Goal: Task Accomplishment & Management: Complete application form

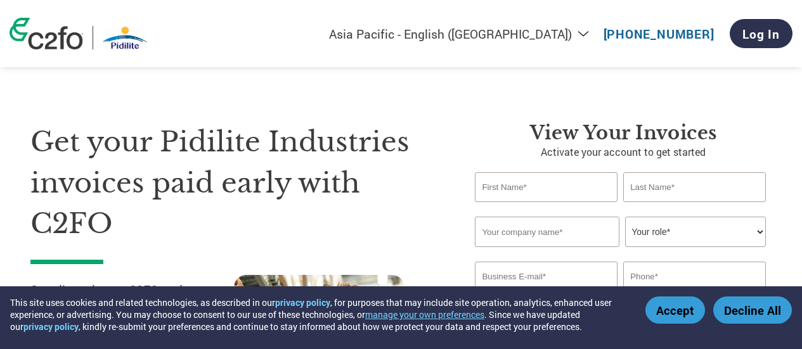
select select "en-IN"
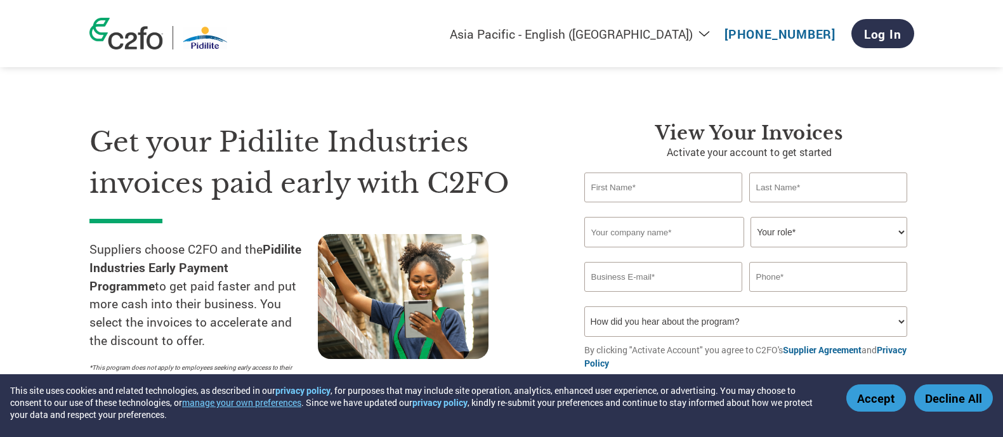
select select "en-IN"
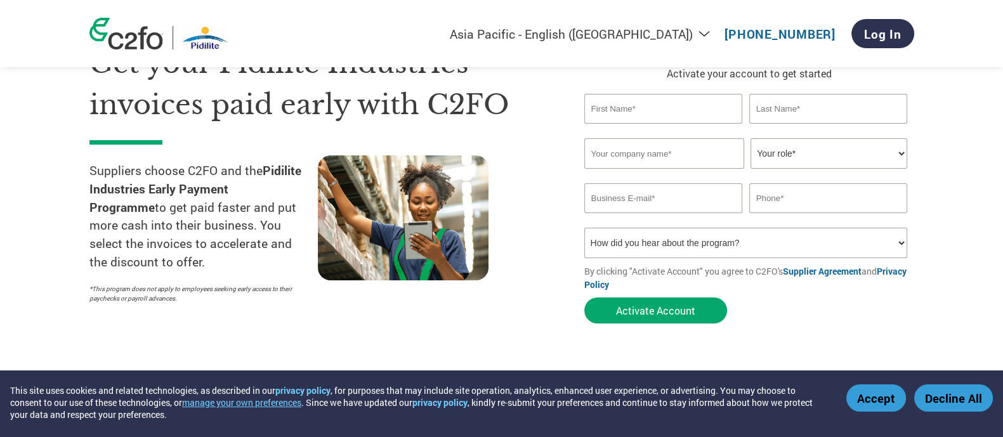
click at [643, 110] on input "text" at bounding box center [663, 109] width 159 height 30
type input "[PERSON_NAME]"
type input "ADANI"
type input "ADANI INTERNATIONAL"
click at [868, 176] on div "Invalid company name or company name is too long" at bounding box center [745, 174] width 323 height 8
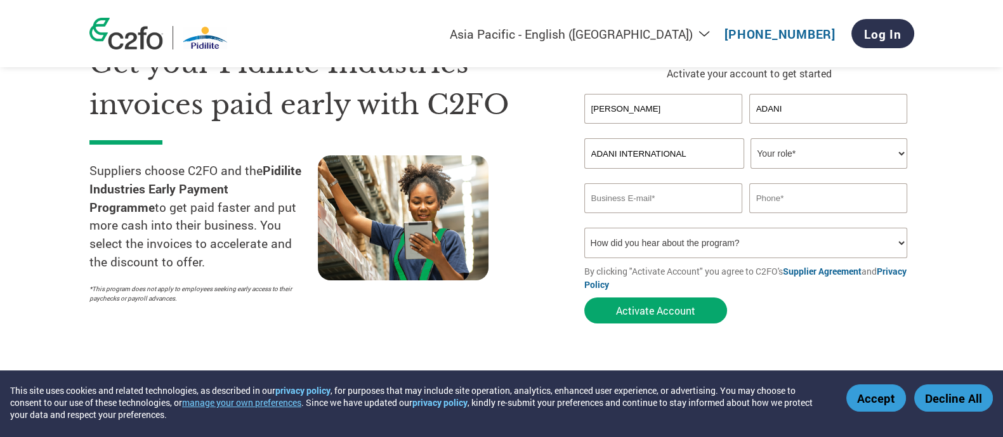
click at [862, 162] on select "Your role* CFO Controller Credit Manager Finance Director Treasurer CEO Preside…" at bounding box center [828, 153] width 157 height 30
select select "ACCOUNTING"
click at [750, 138] on select "Your role* CFO Controller Credit Manager Finance Director Treasurer CEO Preside…" at bounding box center [828, 153] width 157 height 30
click at [627, 192] on input "email" at bounding box center [663, 198] width 159 height 30
paste input "[EMAIL_ADDRESS][DOMAIN_NAME]"
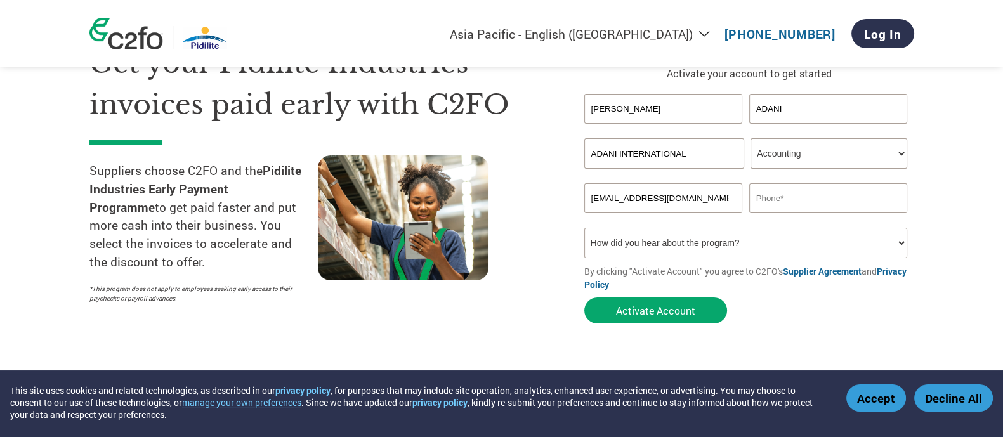
type input "[EMAIL_ADDRESS][DOMAIN_NAME]"
click at [839, 192] on input "text" at bounding box center [828, 198] width 159 height 30
type input "7498999444"
click at [826, 244] on select "How did you hear about the program? Received a letter Email Social Media Online…" at bounding box center [745, 243] width 323 height 30
select select "Other"
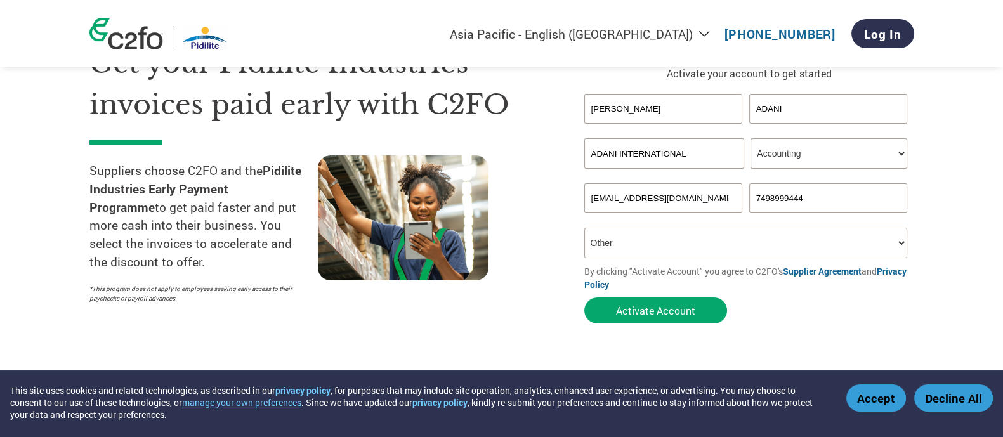
click at [584, 228] on select "How did you hear about the program? Received a letter Email Social Media Online…" at bounding box center [745, 243] width 323 height 30
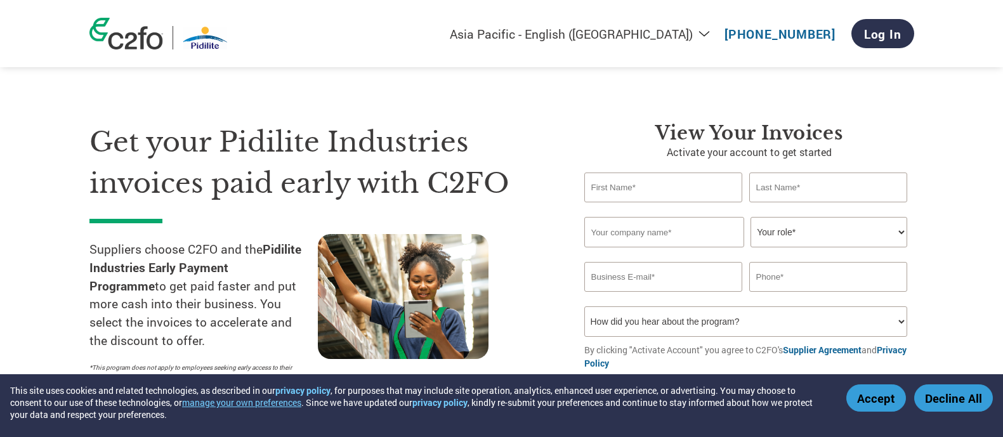
select select "en-IN"
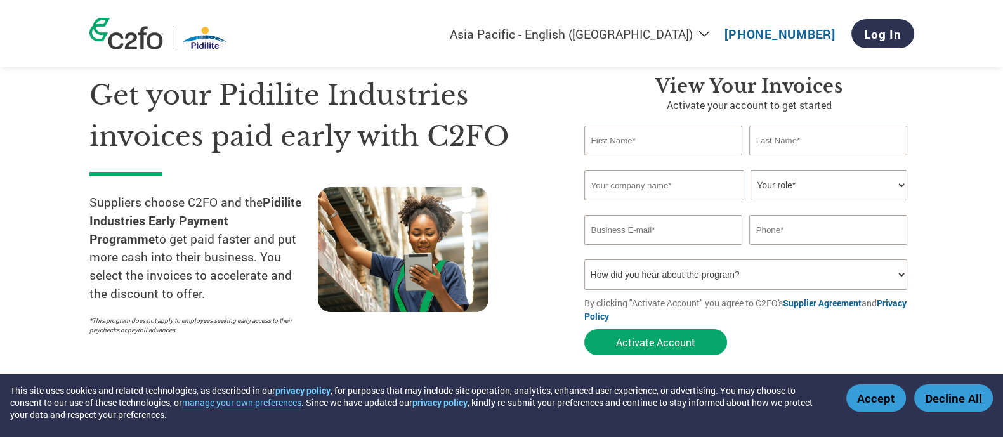
scroll to position [81, 0]
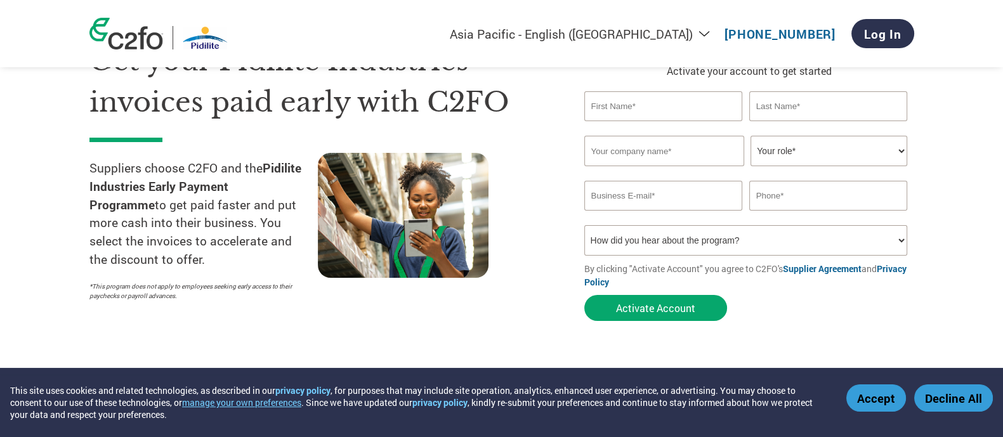
click at [674, 106] on input "text" at bounding box center [663, 106] width 159 height 30
type input "[PERSON_NAME]"
type input "ADANI"
type input "ADANI INTERNATIONAL"
click at [806, 146] on select "Your role* CFO Controller Credit Manager Finance Director Treasurer CEO Preside…" at bounding box center [828, 151] width 157 height 30
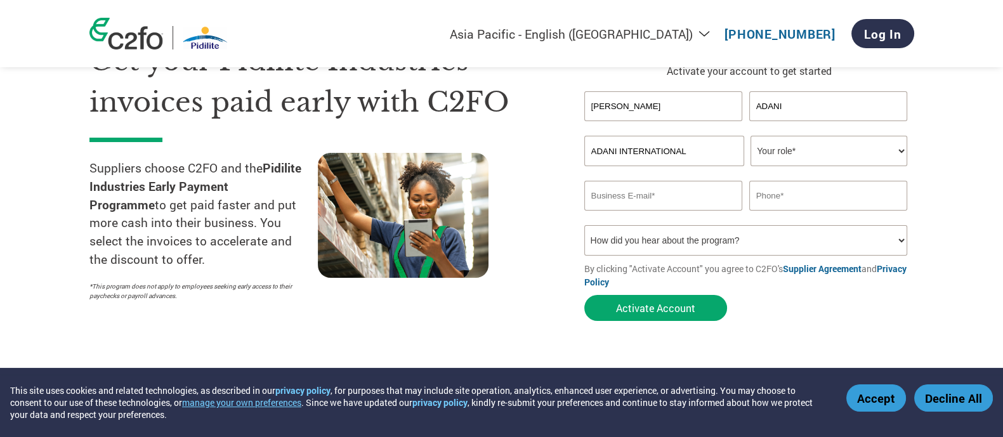
select select "ACCOUNTING"
click at [750, 136] on select "Your role* CFO Controller Credit Manager Finance Director Treasurer CEO Preside…" at bounding box center [828, 151] width 157 height 30
click at [627, 201] on input "email" at bounding box center [663, 196] width 159 height 30
paste input "[EMAIL_ADDRESS][DOMAIN_NAME]"
type input "[EMAIL_ADDRESS][DOMAIN_NAME]"
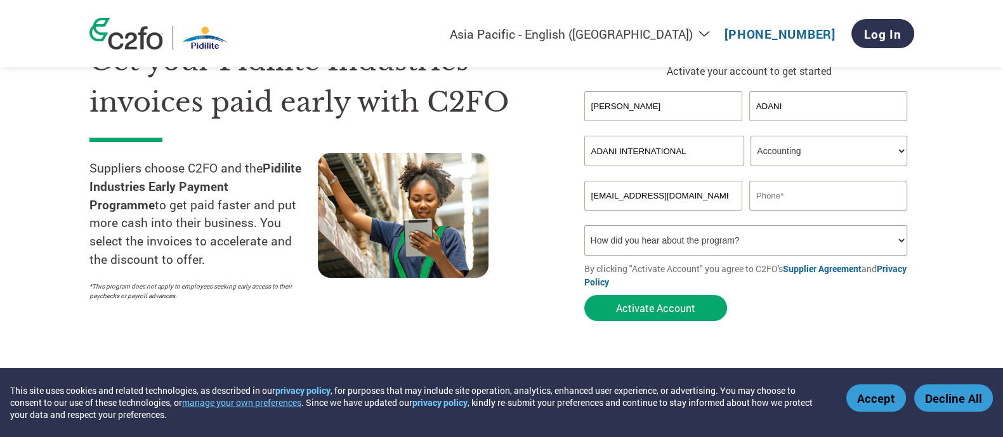
click at [804, 201] on input "text" at bounding box center [828, 196] width 159 height 30
type input "7498999444"
click at [785, 239] on select "How did you hear about the program? Received a letter Email Social Media Online…" at bounding box center [745, 240] width 323 height 30
select select "Other"
click at [584, 225] on select "How did you hear about the program? Received a letter Email Social Media Online…" at bounding box center [745, 240] width 323 height 30
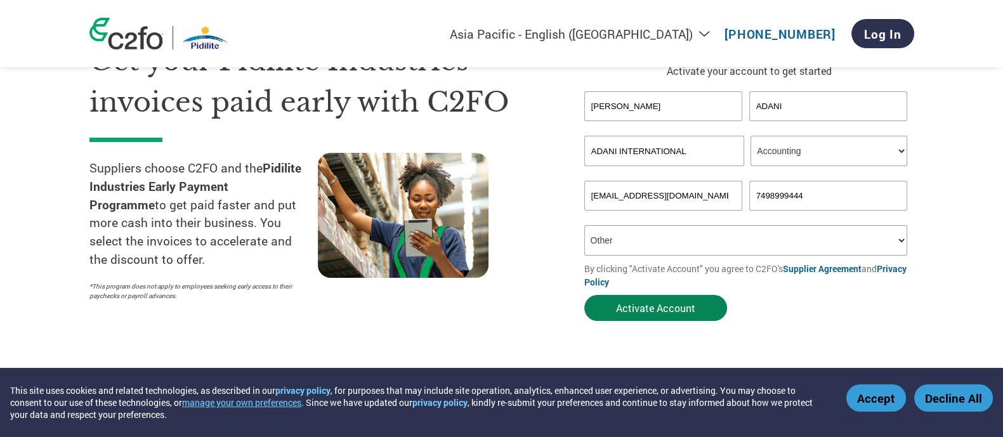
click at [631, 309] on button "Activate Account" at bounding box center [655, 308] width 143 height 26
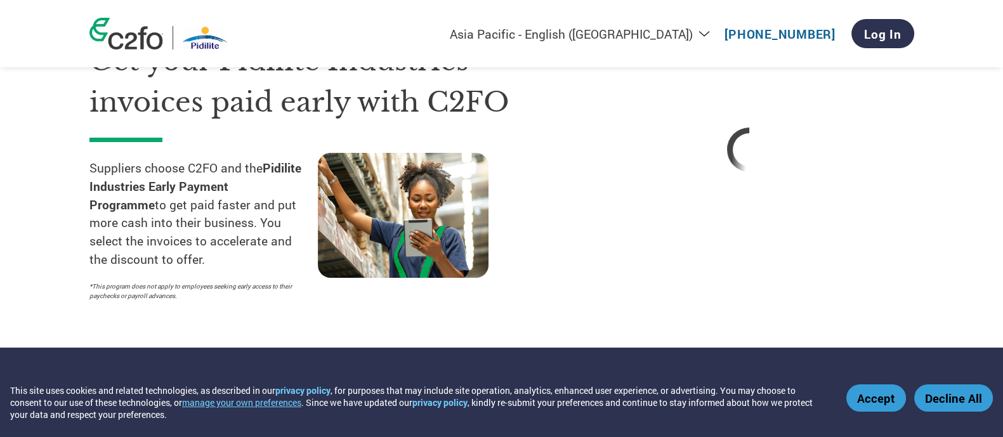
select select "en-IN"
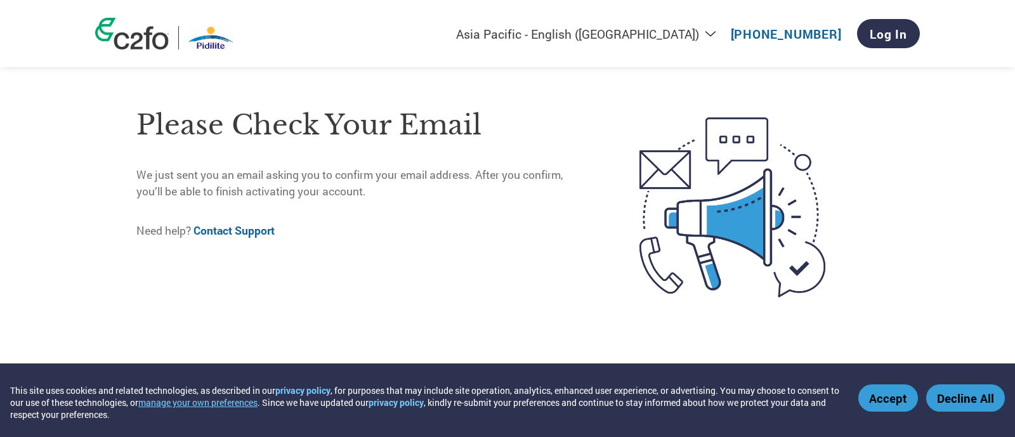
select select "en-IN"
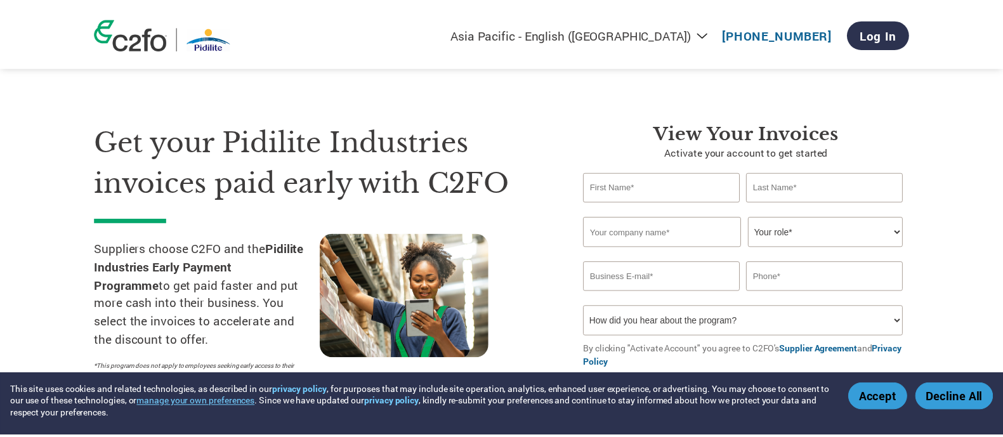
scroll to position [479, 0]
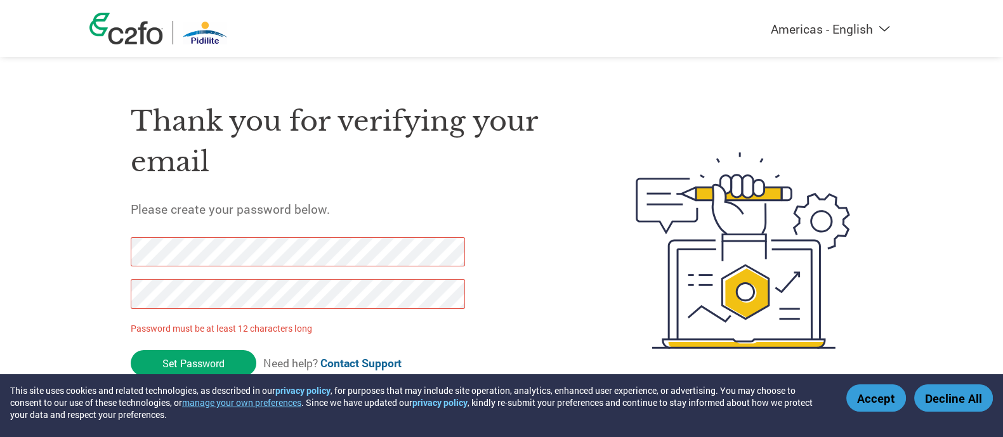
drag, startPoint x: 203, startPoint y: 362, endPoint x: 100, endPoint y: 249, distance: 153.1
click at [100, 249] on div "Thank you for verifying your email Please create your password below. Password …" at bounding box center [501, 250] width 824 height 336
click at [115, 293] on div "Thank you for verifying your email Please create your password below. Password …" at bounding box center [501, 250] width 824 height 336
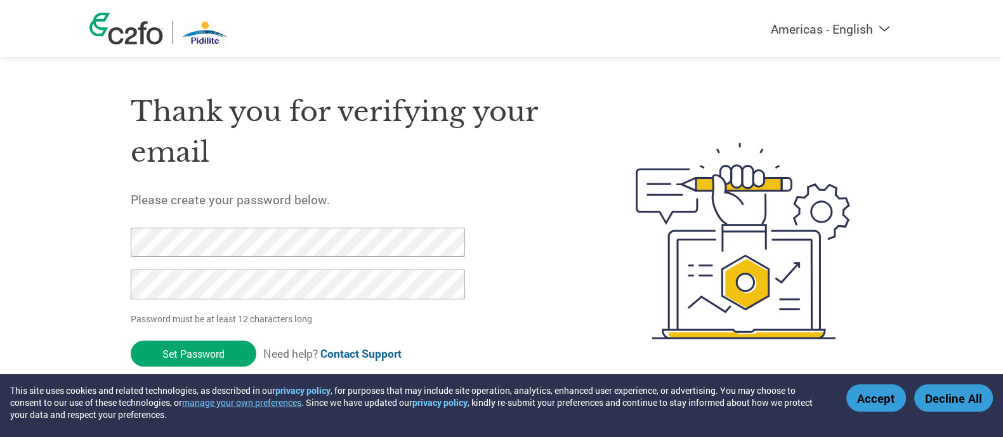
scroll to position [13, 0]
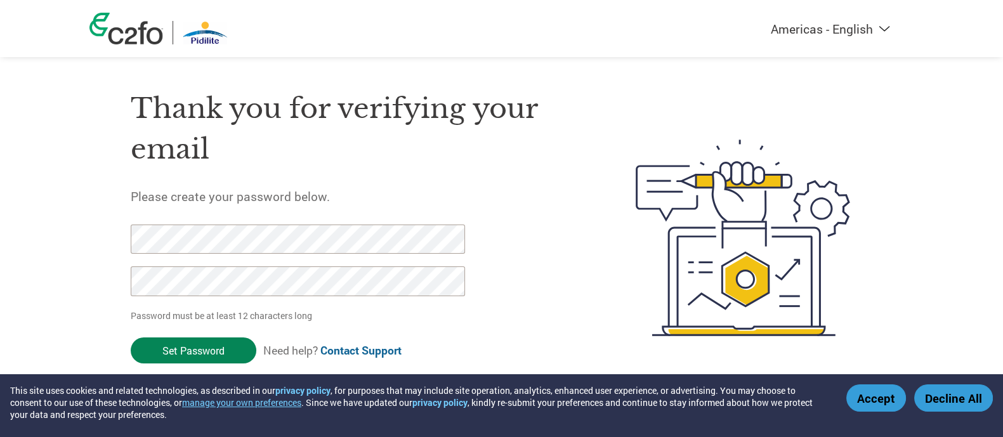
click at [201, 351] on input "Set Password" at bounding box center [194, 350] width 126 height 26
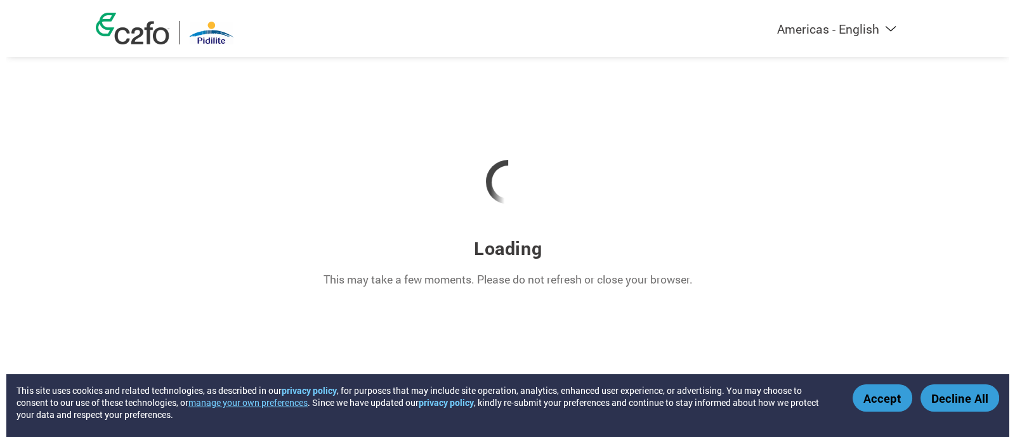
scroll to position [0, 0]
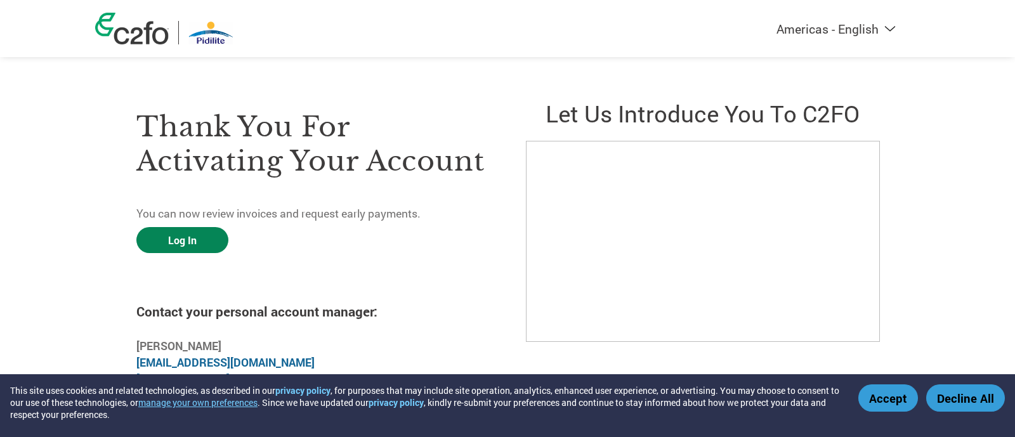
click at [179, 237] on link "Log In" at bounding box center [182, 240] width 92 height 26
